Goal: Information Seeking & Learning: Learn about a topic

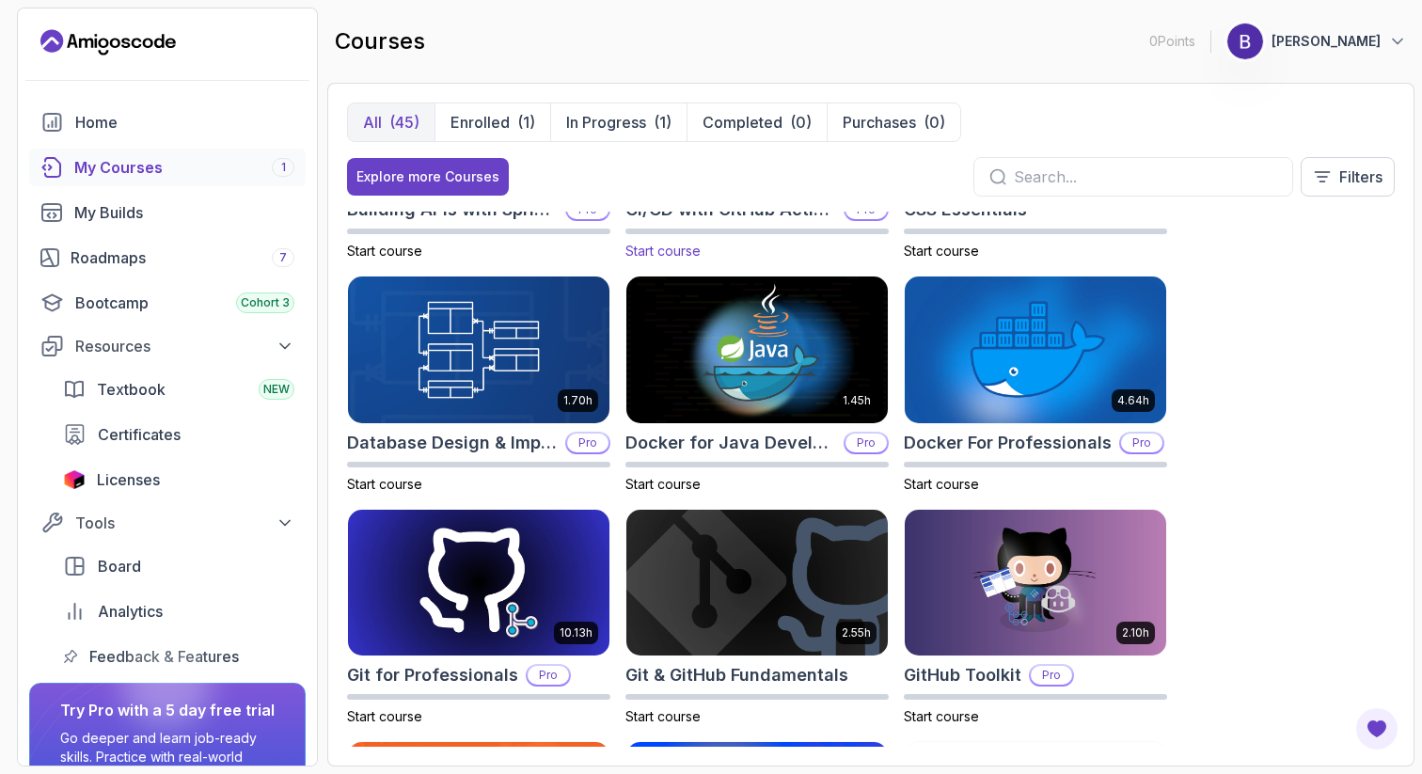
scroll to position [393, 0]
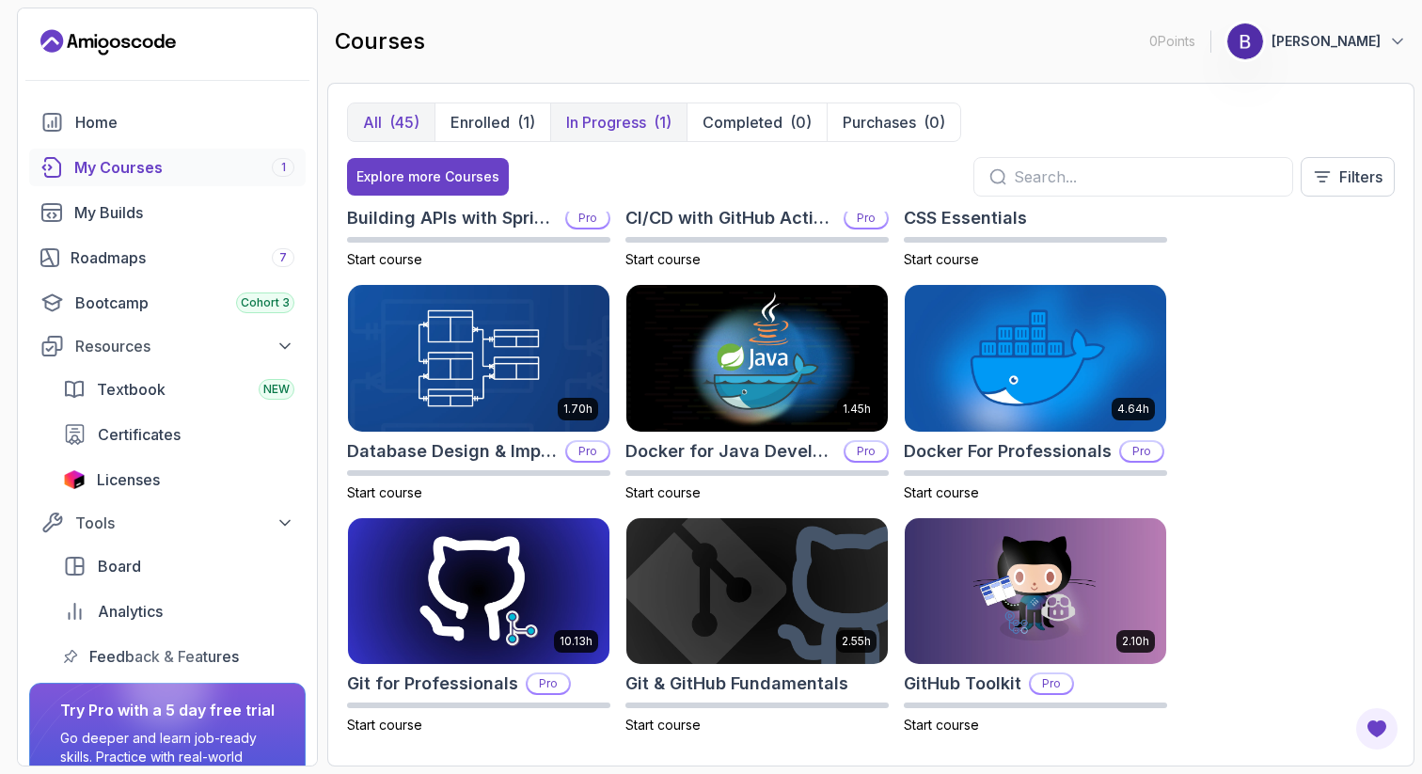
click at [613, 117] on p "In Progress" at bounding box center [606, 122] width 80 height 23
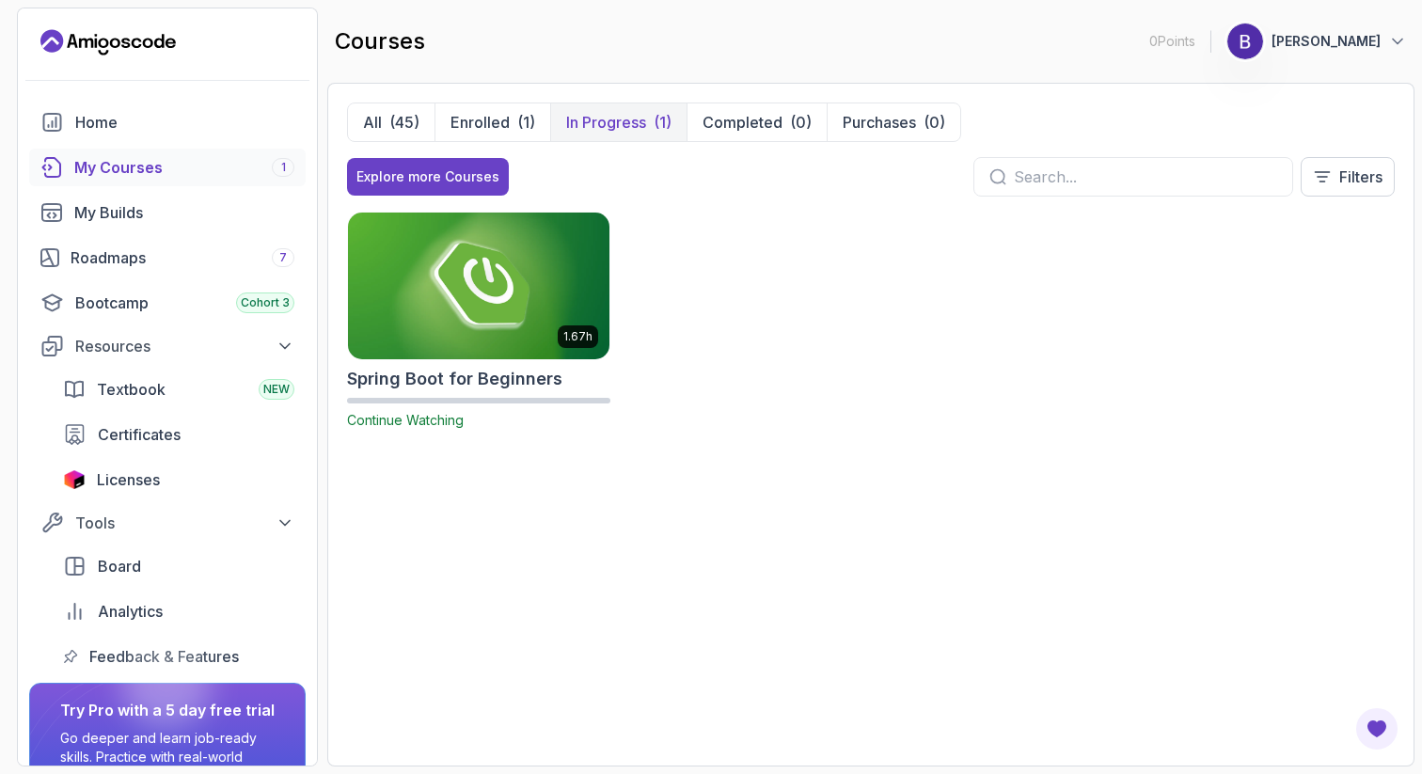
click at [519, 283] on img at bounding box center [478, 285] width 275 height 153
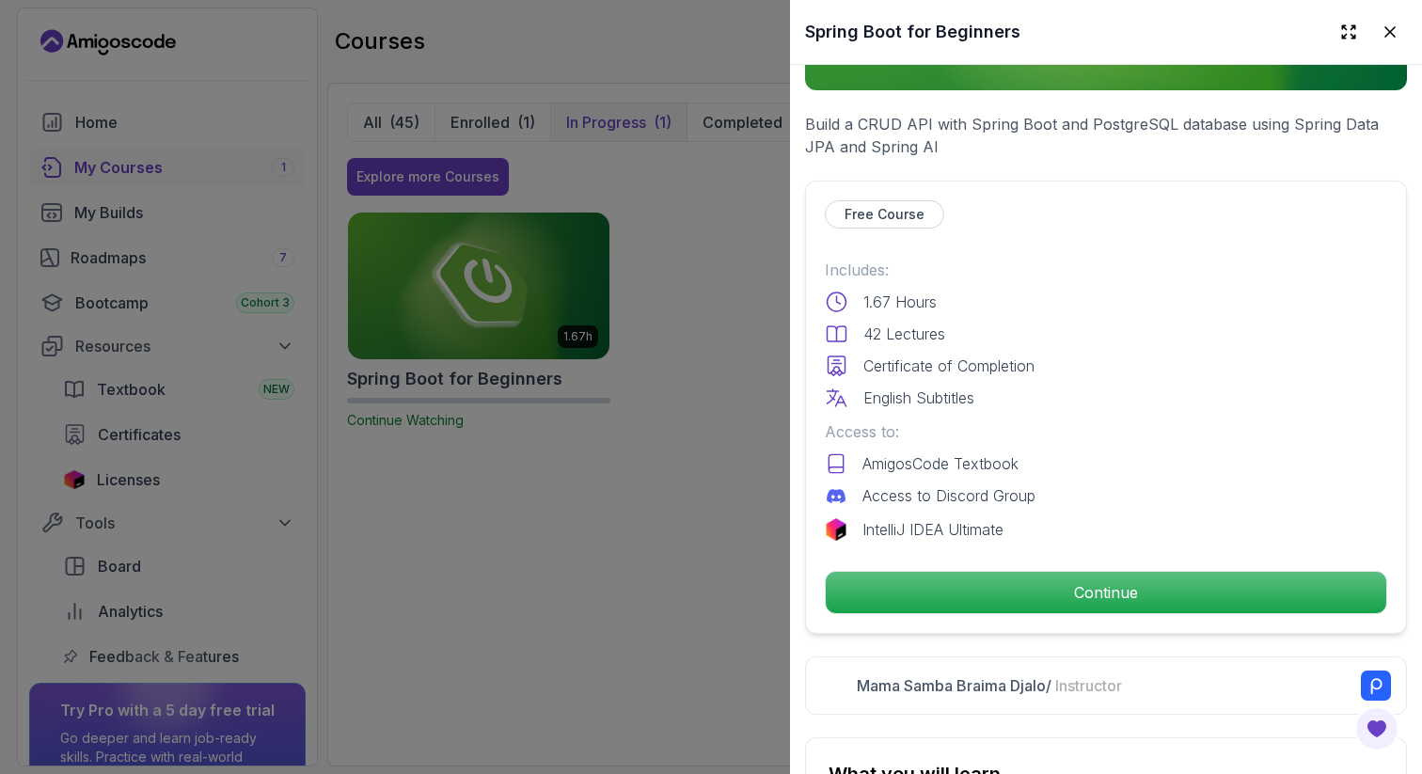
scroll to position [331, 0]
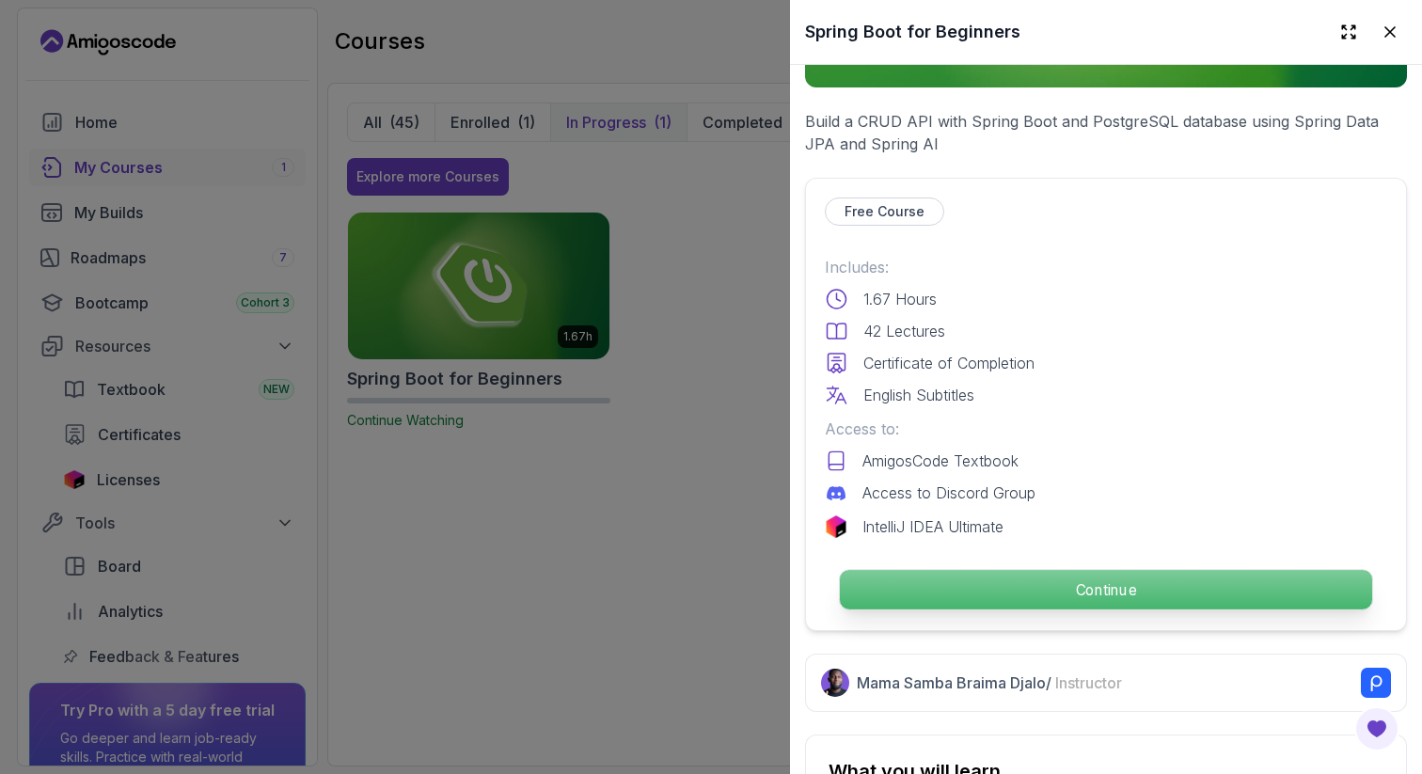
click at [1001, 594] on p "Continue" at bounding box center [1106, 590] width 532 height 40
